Goal: Navigation & Orientation: Find specific page/section

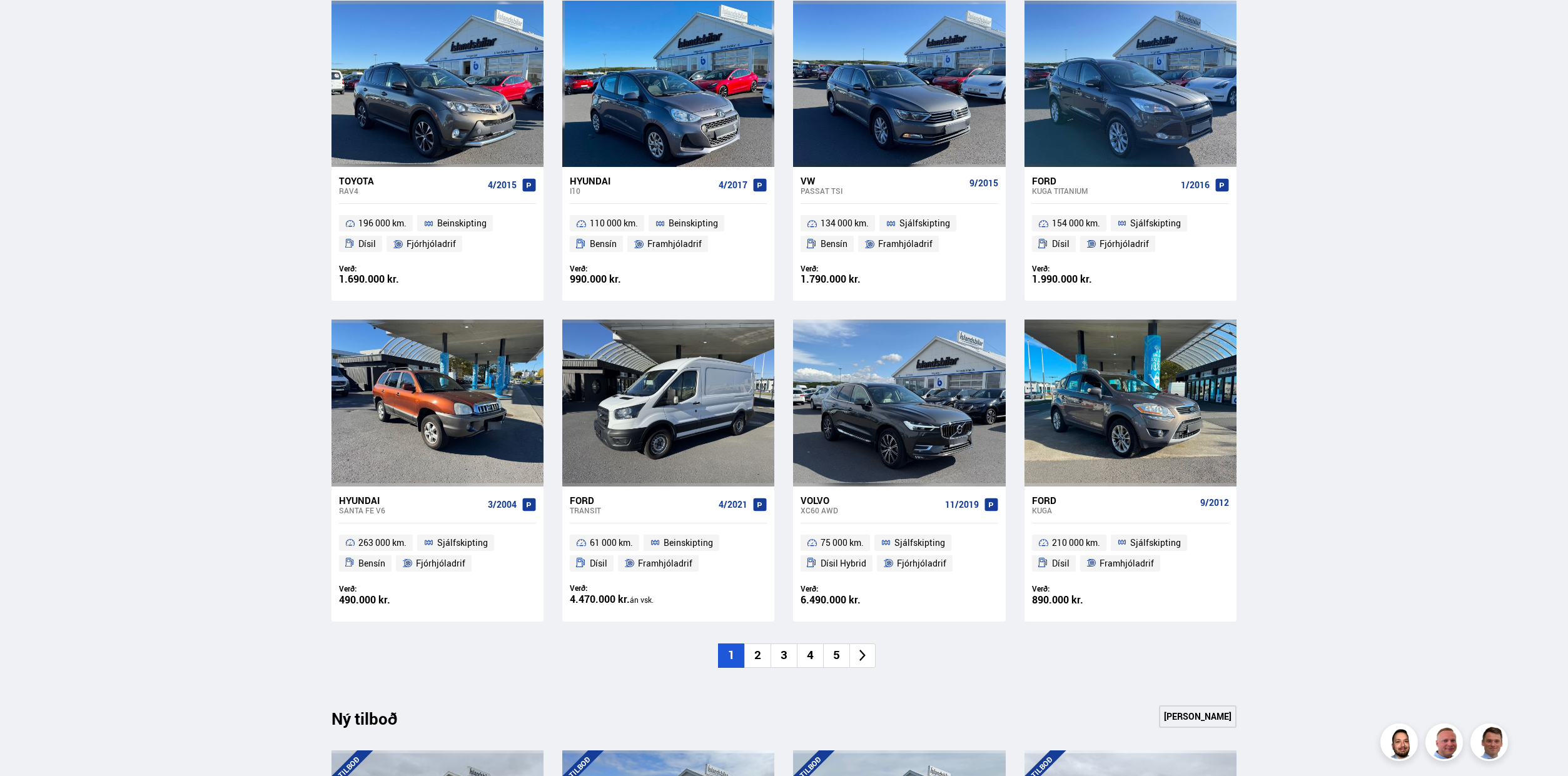
click at [754, 657] on li "2" at bounding box center [758, 655] width 26 height 24
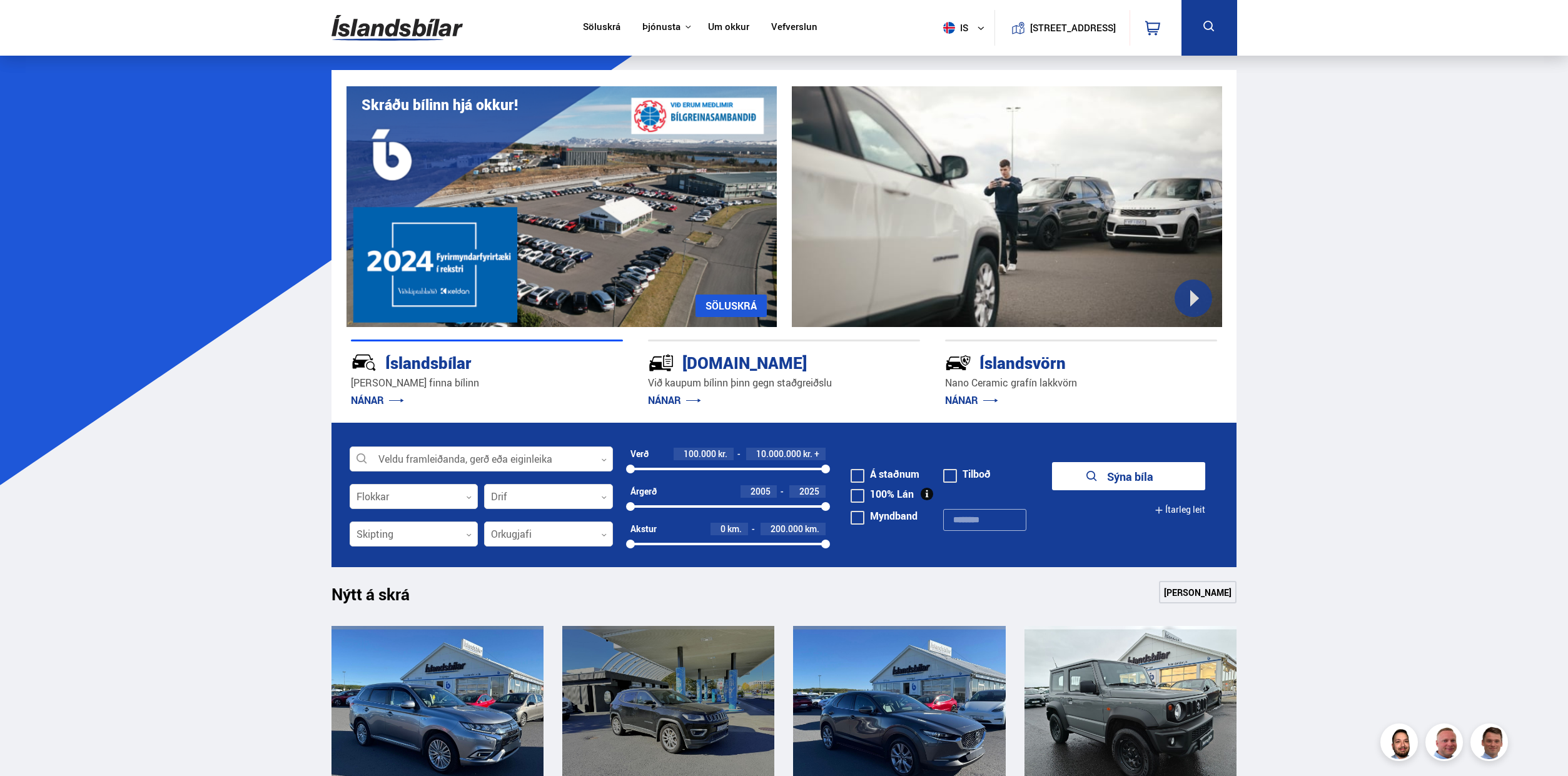
click at [404, 22] on img at bounding box center [397, 28] width 131 height 41
click at [588, 23] on link "Söluskrá" at bounding box center [601, 28] width 37 height 13
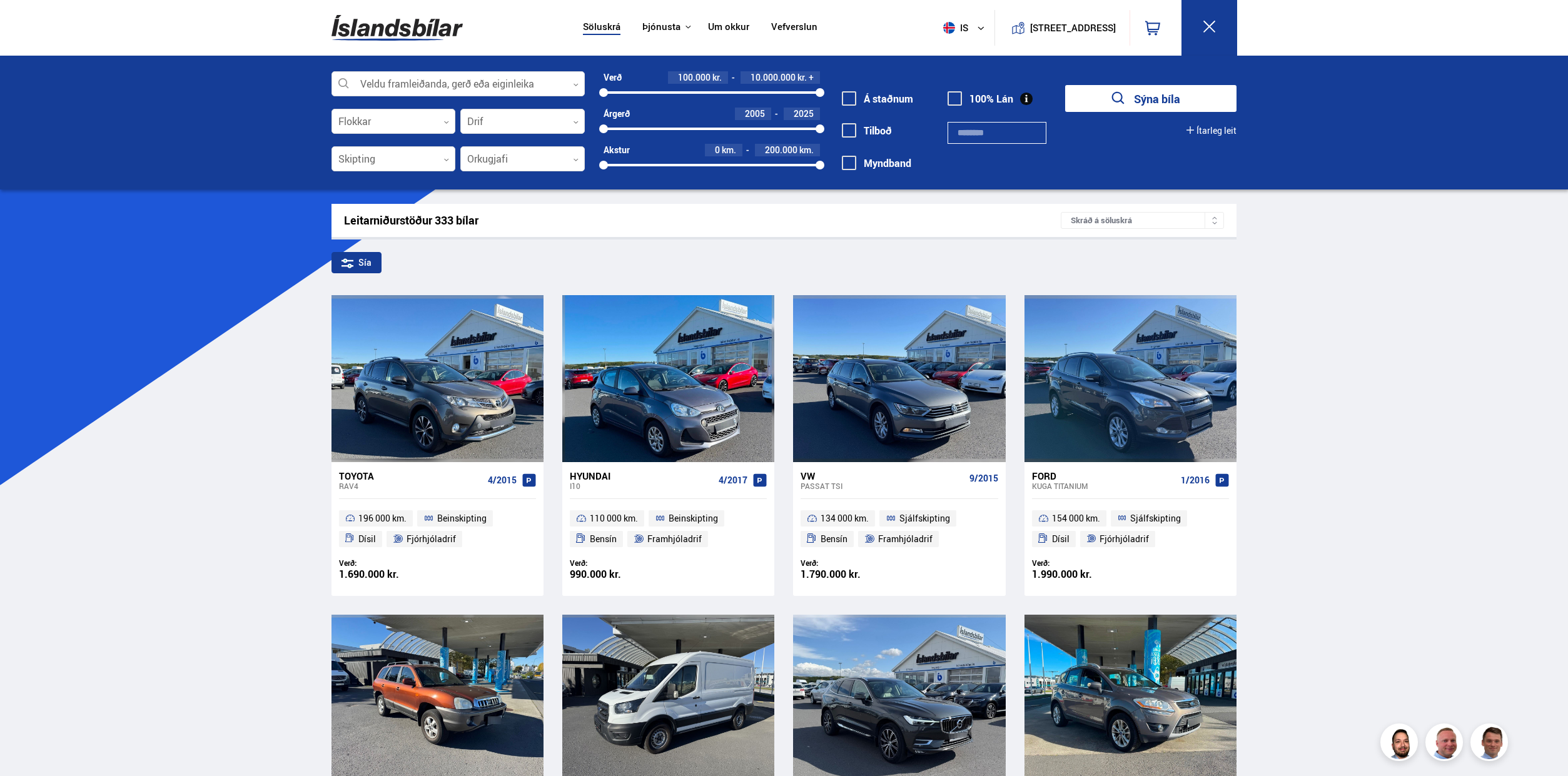
click at [401, 31] on img at bounding box center [397, 28] width 131 height 41
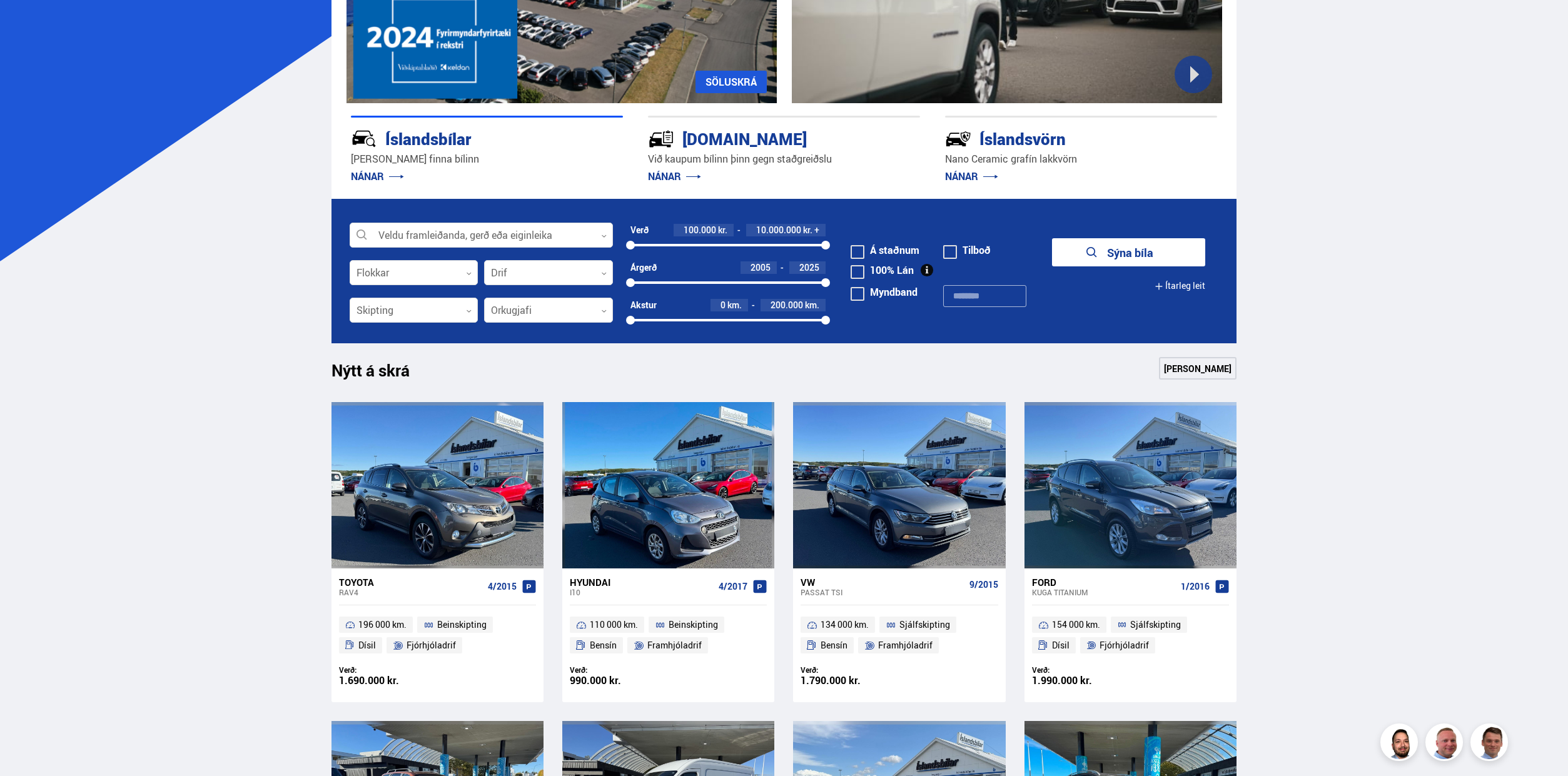
scroll to position [313, 0]
